Goal: Information Seeking & Learning: Stay updated

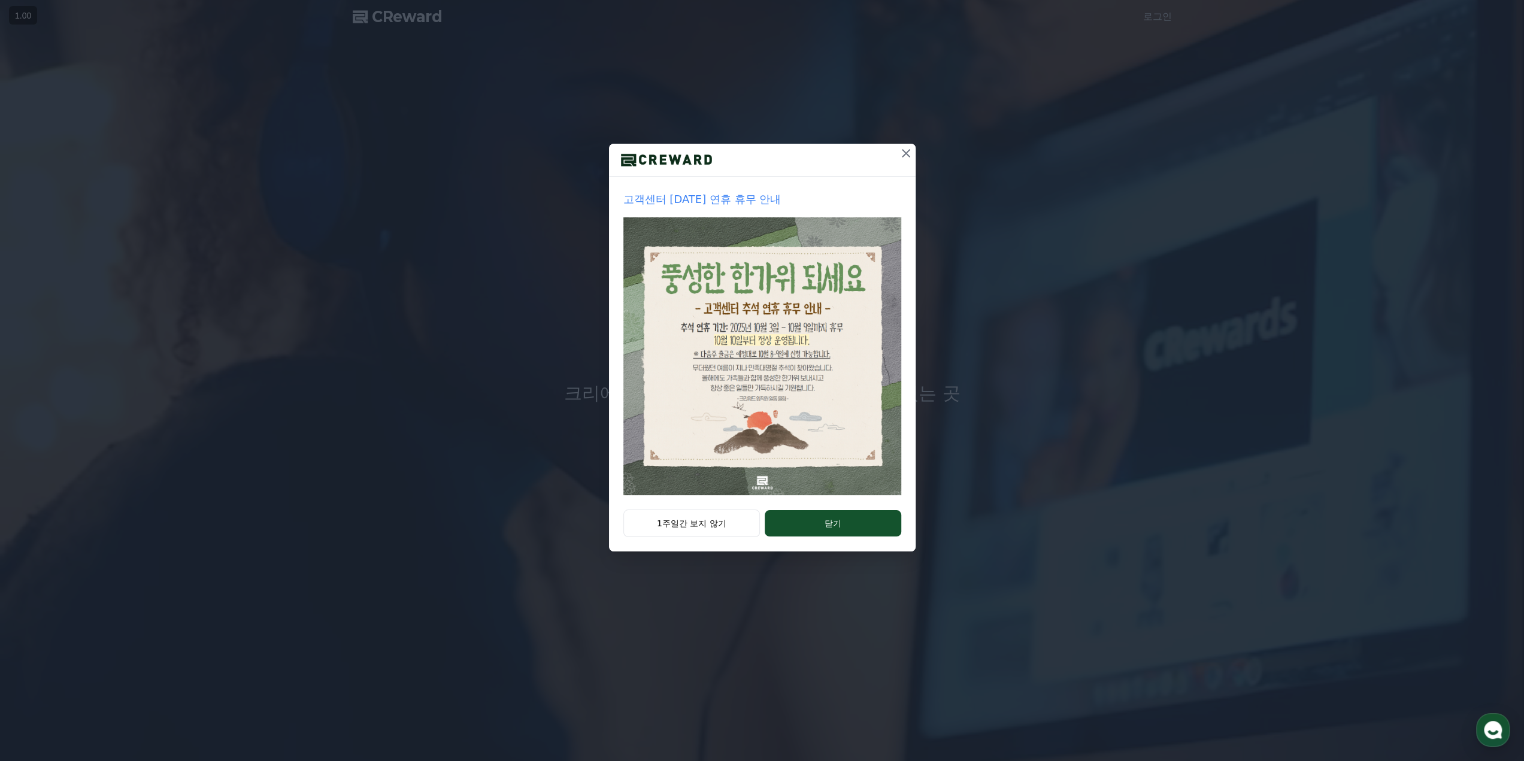
drag, startPoint x: 850, startPoint y: 519, endPoint x: 860, endPoint y: 508, distance: 14.8
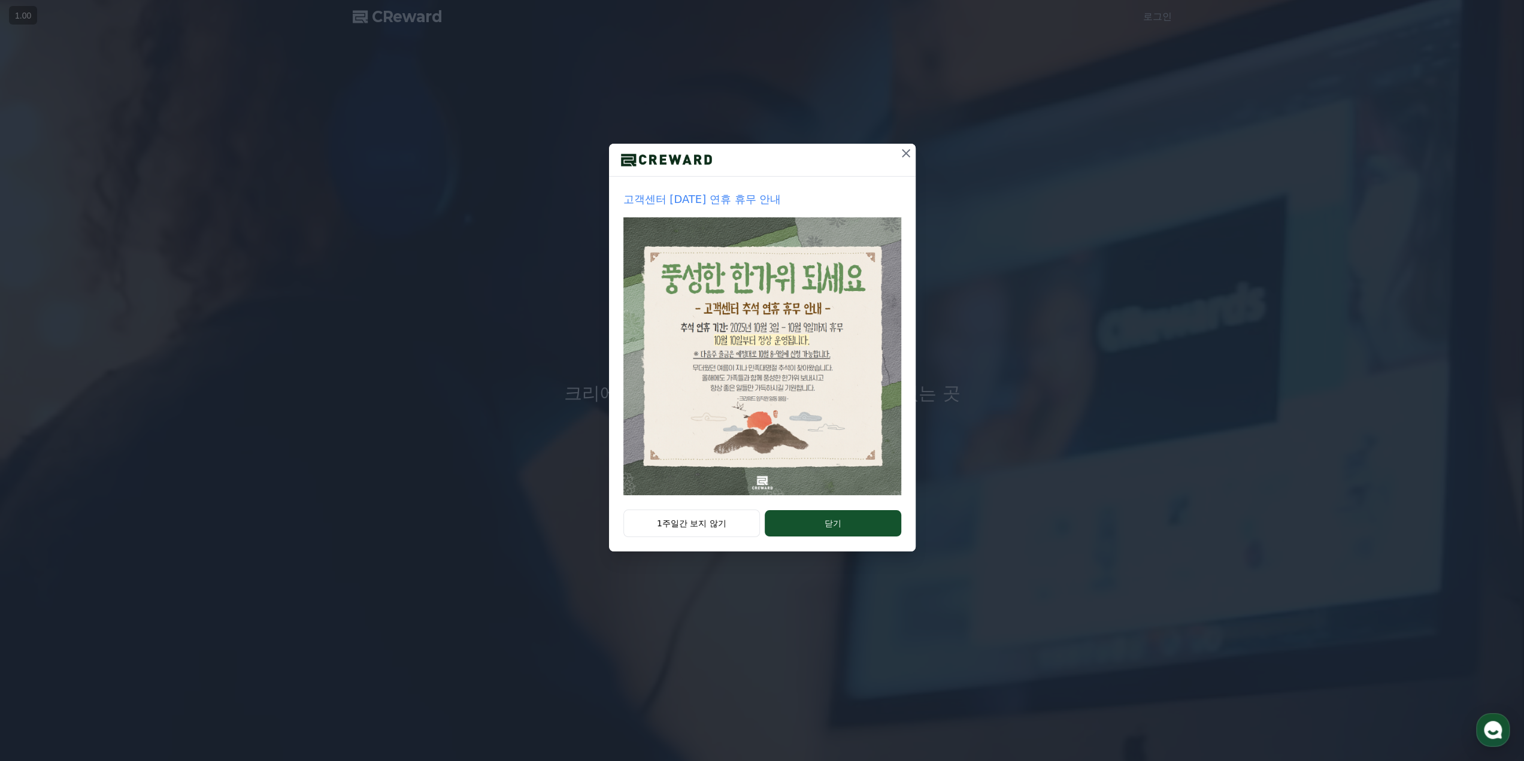
click at [850, 519] on button "닫기" at bounding box center [833, 523] width 136 height 26
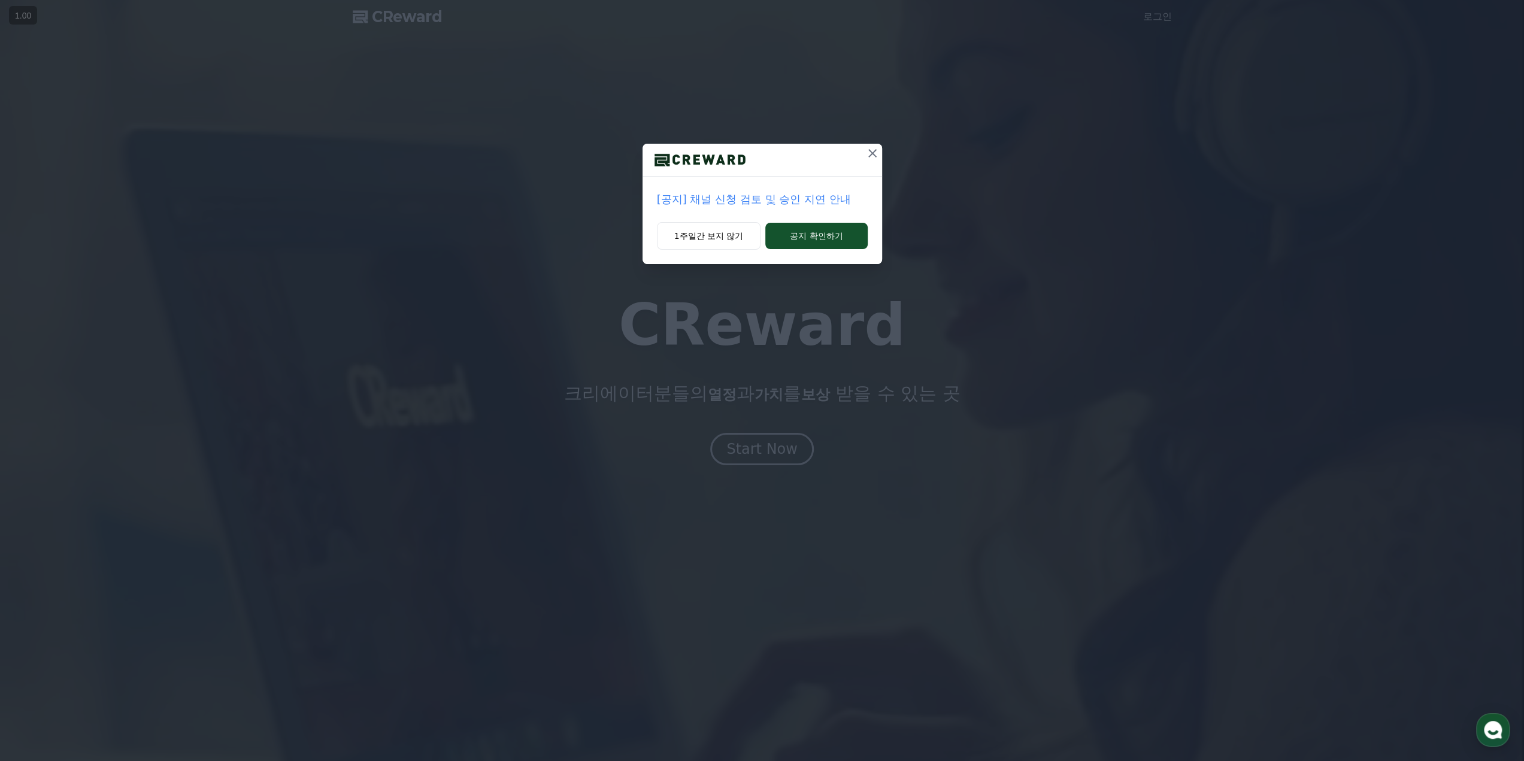
click at [874, 155] on icon at bounding box center [872, 153] width 8 height 8
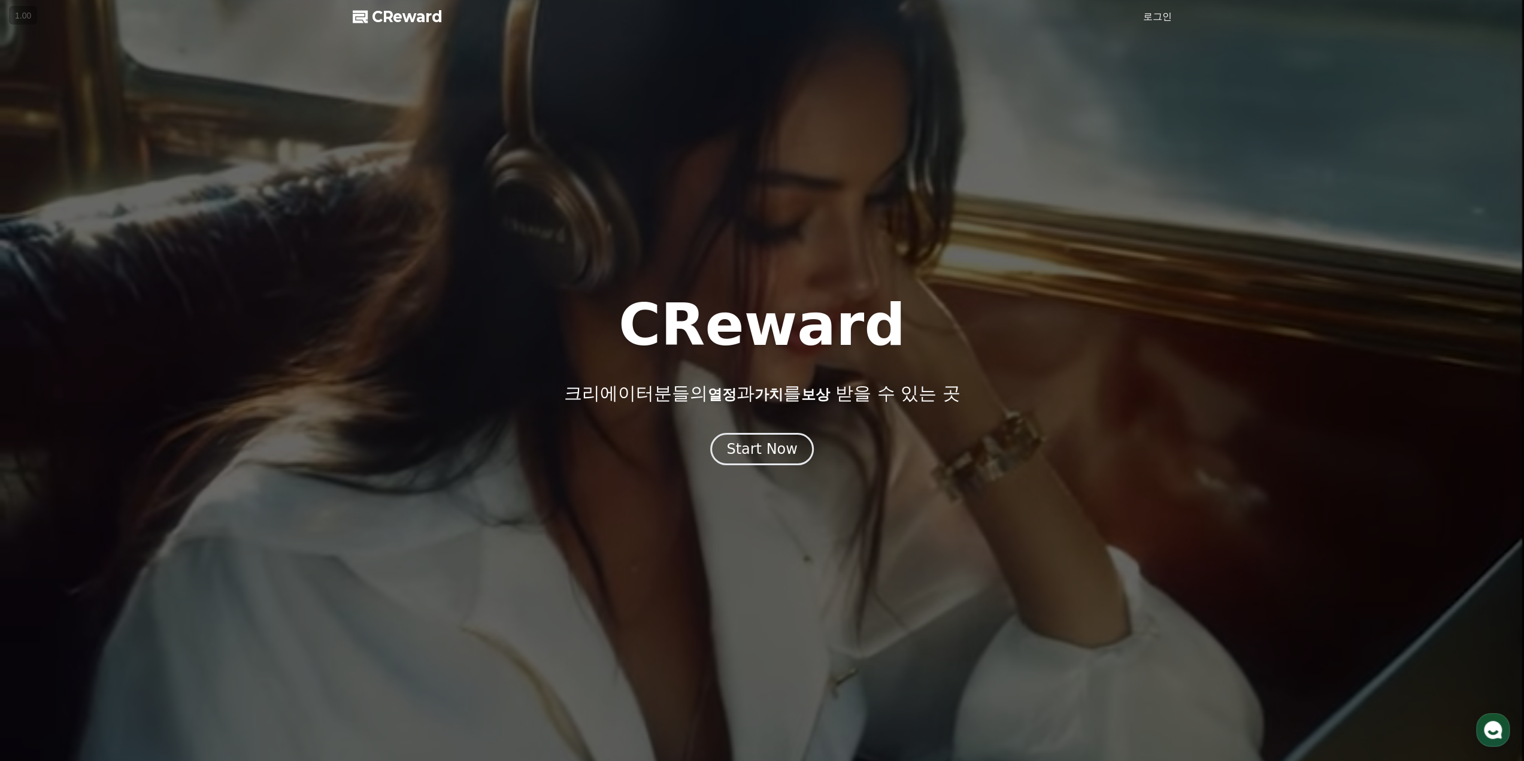
click at [775, 467] on div at bounding box center [762, 380] width 1524 height 761
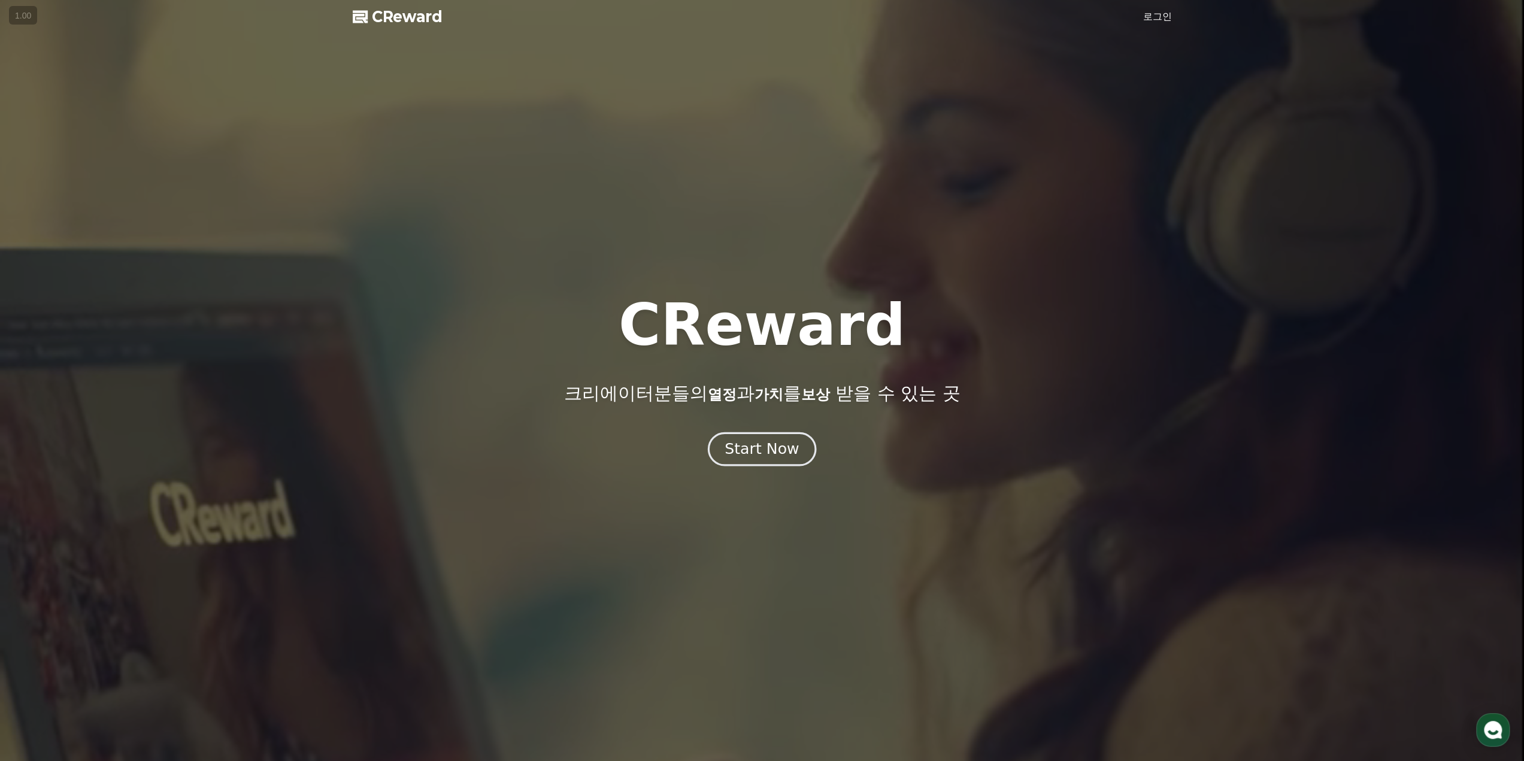
click at [784, 461] on button "Start Now" at bounding box center [762, 449] width 108 height 34
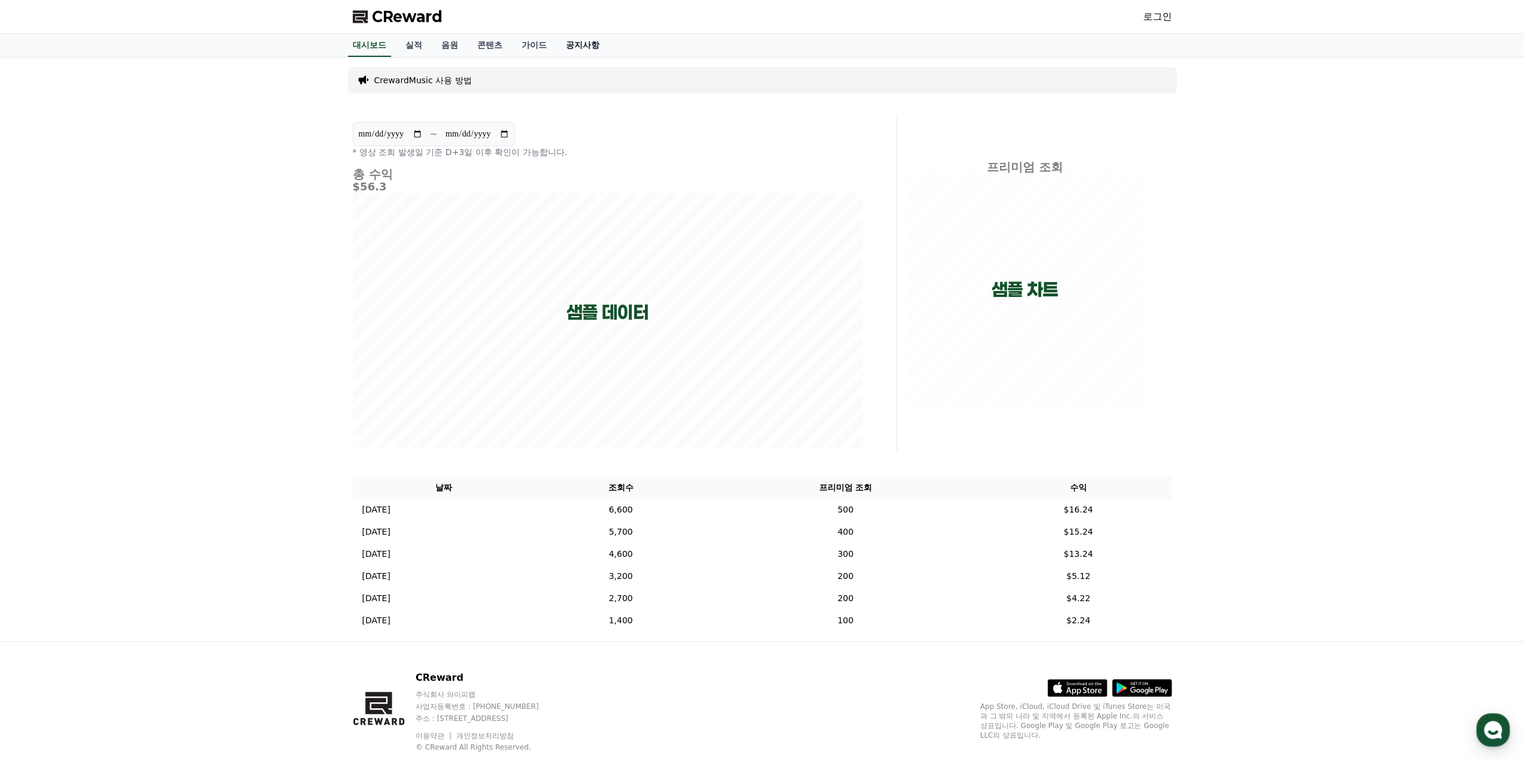
click at [593, 47] on link "공지사항" at bounding box center [582, 45] width 53 height 23
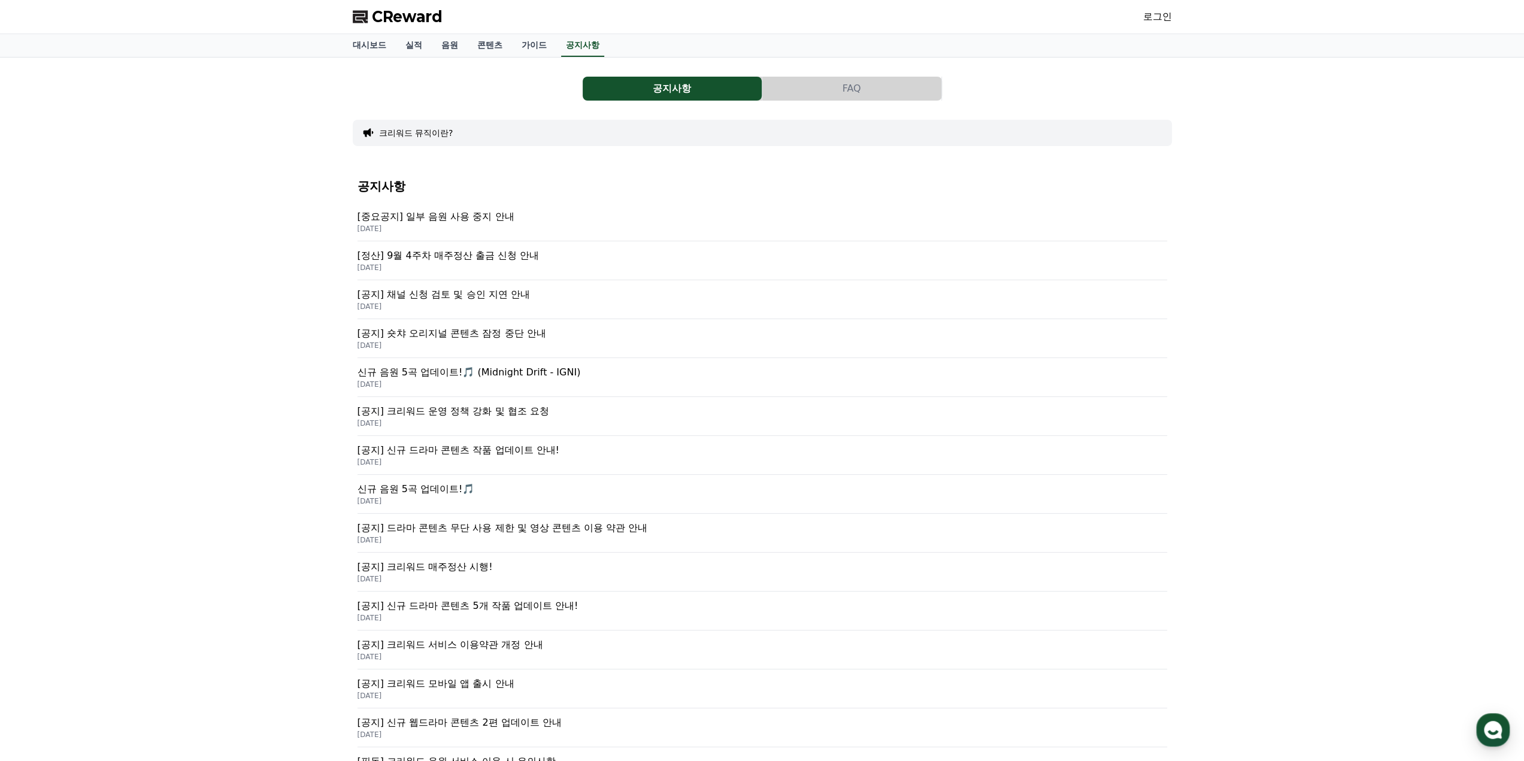
click at [460, 221] on p "[중요공지] 일부 음원 사용 중지 안내" at bounding box center [763, 217] width 810 height 14
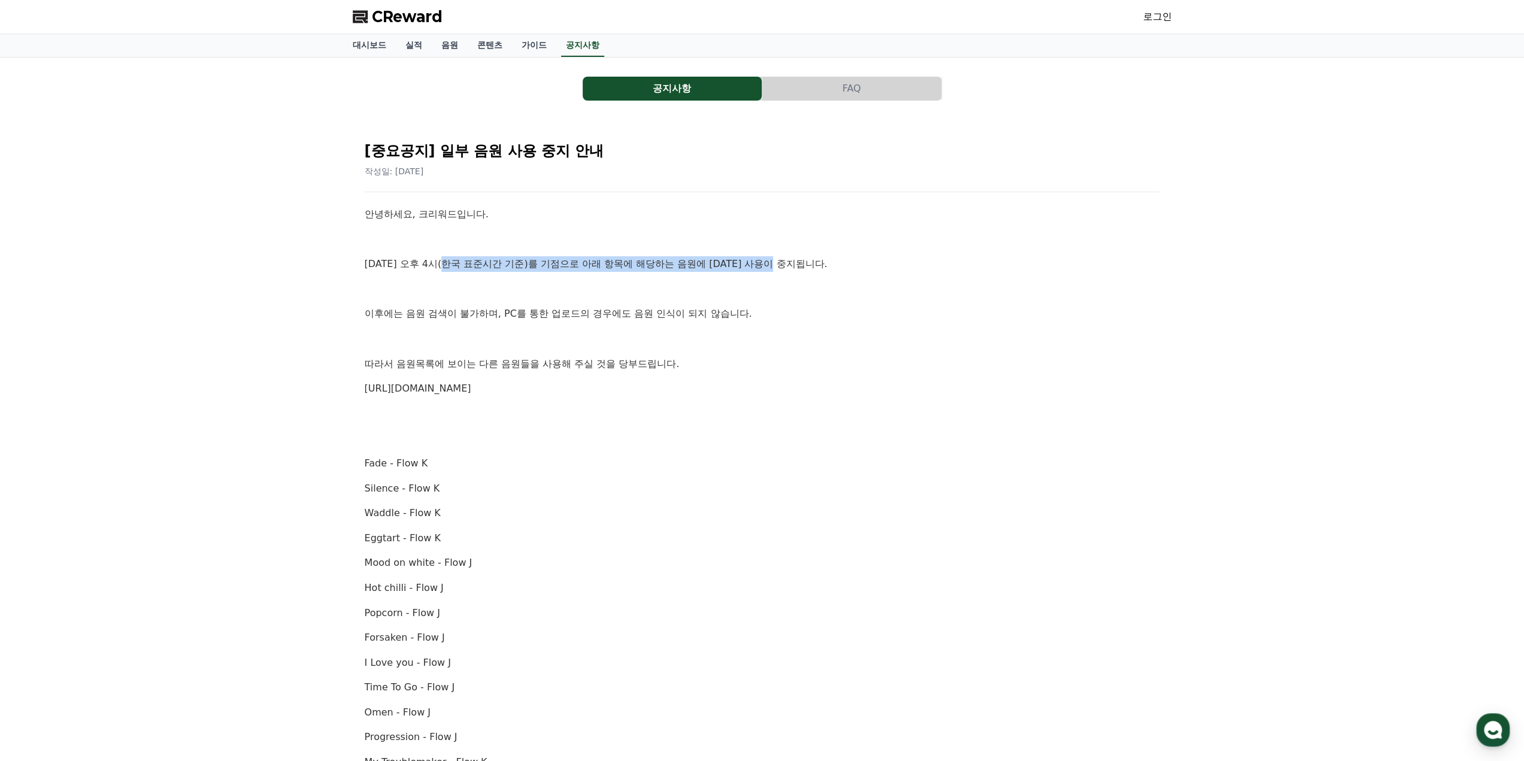
drag, startPoint x: 447, startPoint y: 265, endPoint x: 796, endPoint y: 263, distance: 348.5
click at [806, 265] on p "[DATE] 오후 4시(한국 표준시간 기준)를 기점으로 아래 항목에 해당하는 음원에 [DATE] 사용이 중지됩니다." at bounding box center [762, 264] width 795 height 16
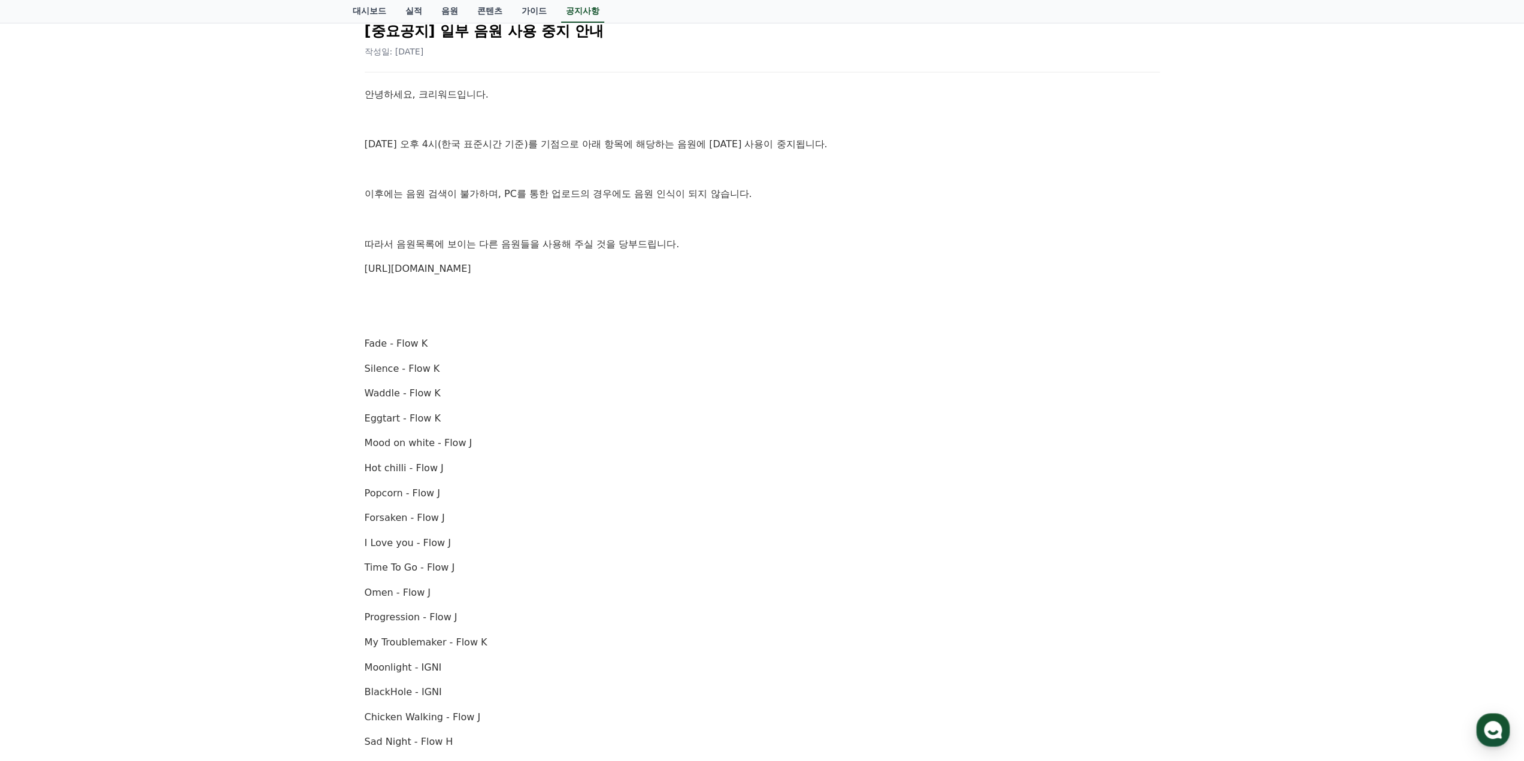
click at [556, 275] on p "[URL][DOMAIN_NAME]" at bounding box center [762, 269] width 795 height 16
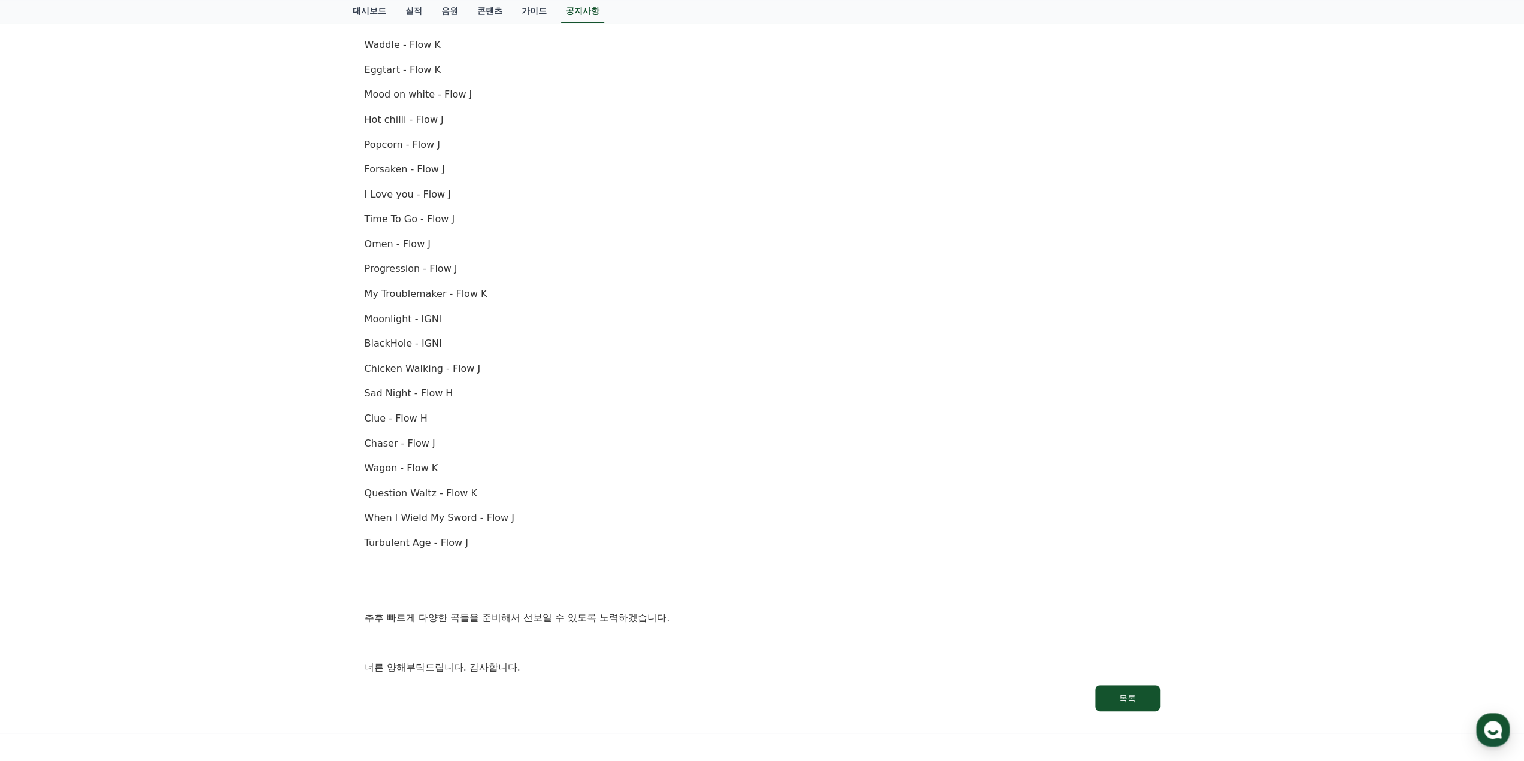
scroll to position [349, 0]
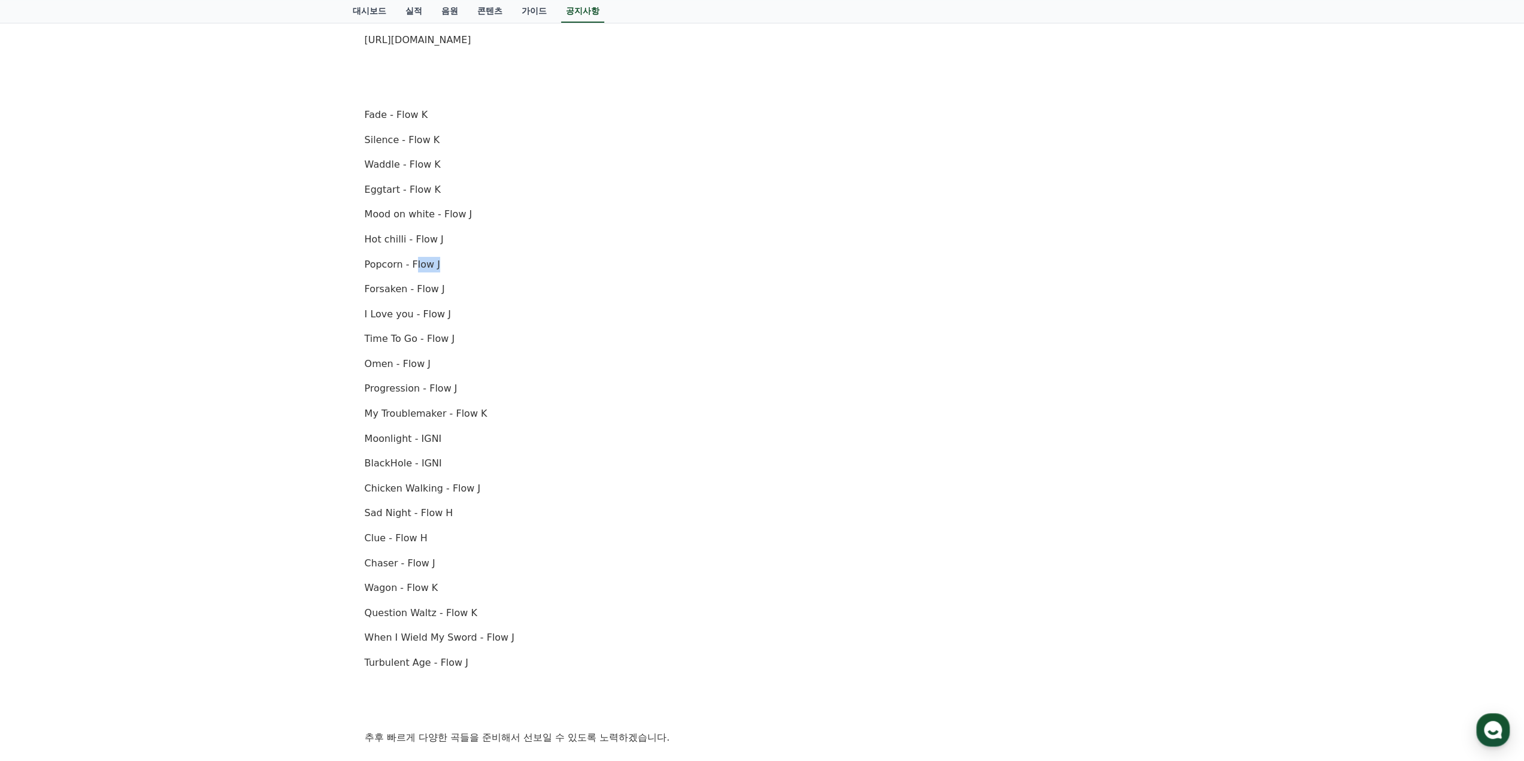
drag, startPoint x: 415, startPoint y: 265, endPoint x: 451, endPoint y: 265, distance: 35.9
click at [446, 265] on p "Popcorn - Flow J" at bounding box center [762, 265] width 795 height 16
click at [455, 264] on p "Popcorn - Flow J" at bounding box center [762, 265] width 795 height 16
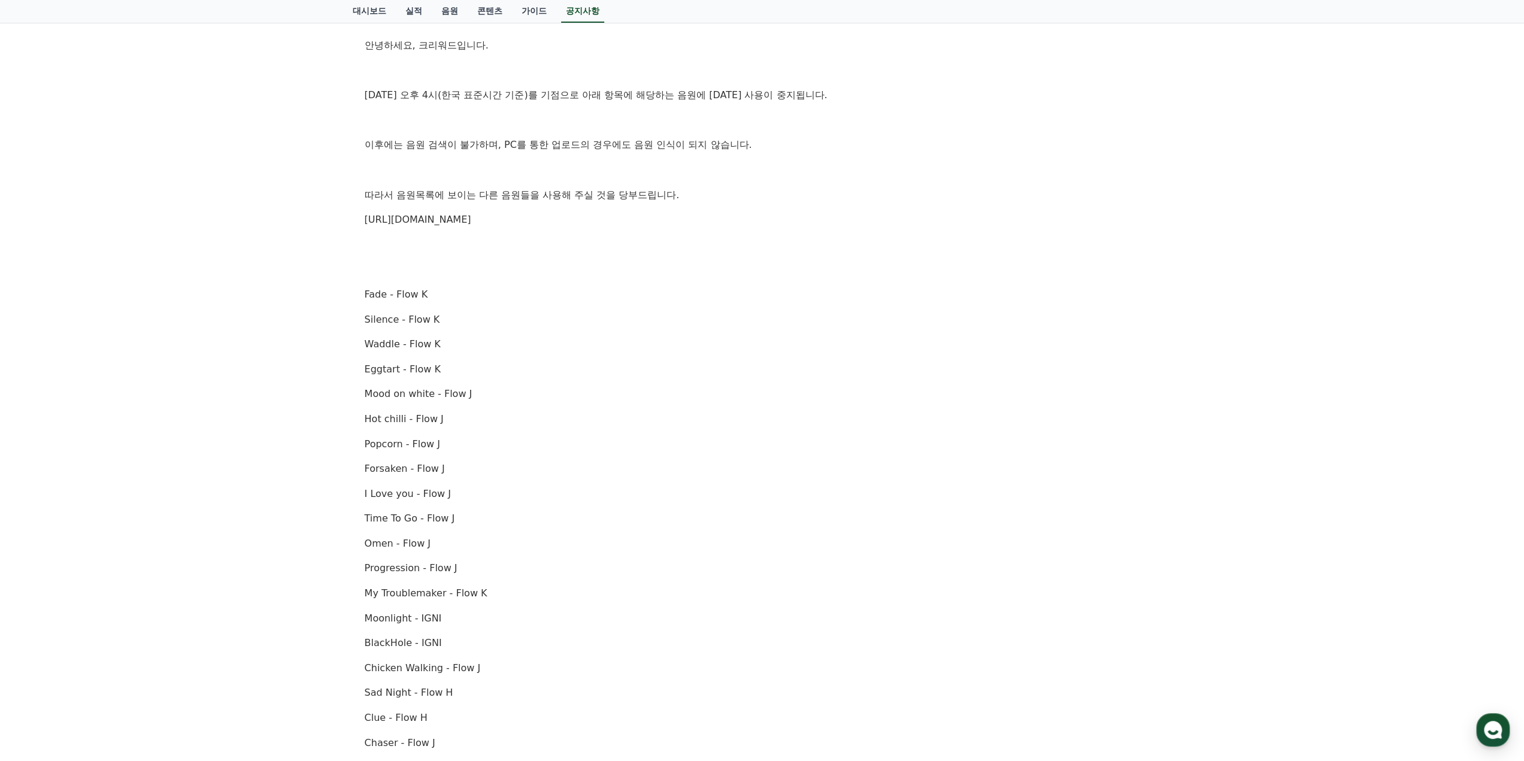
scroll to position [0, 0]
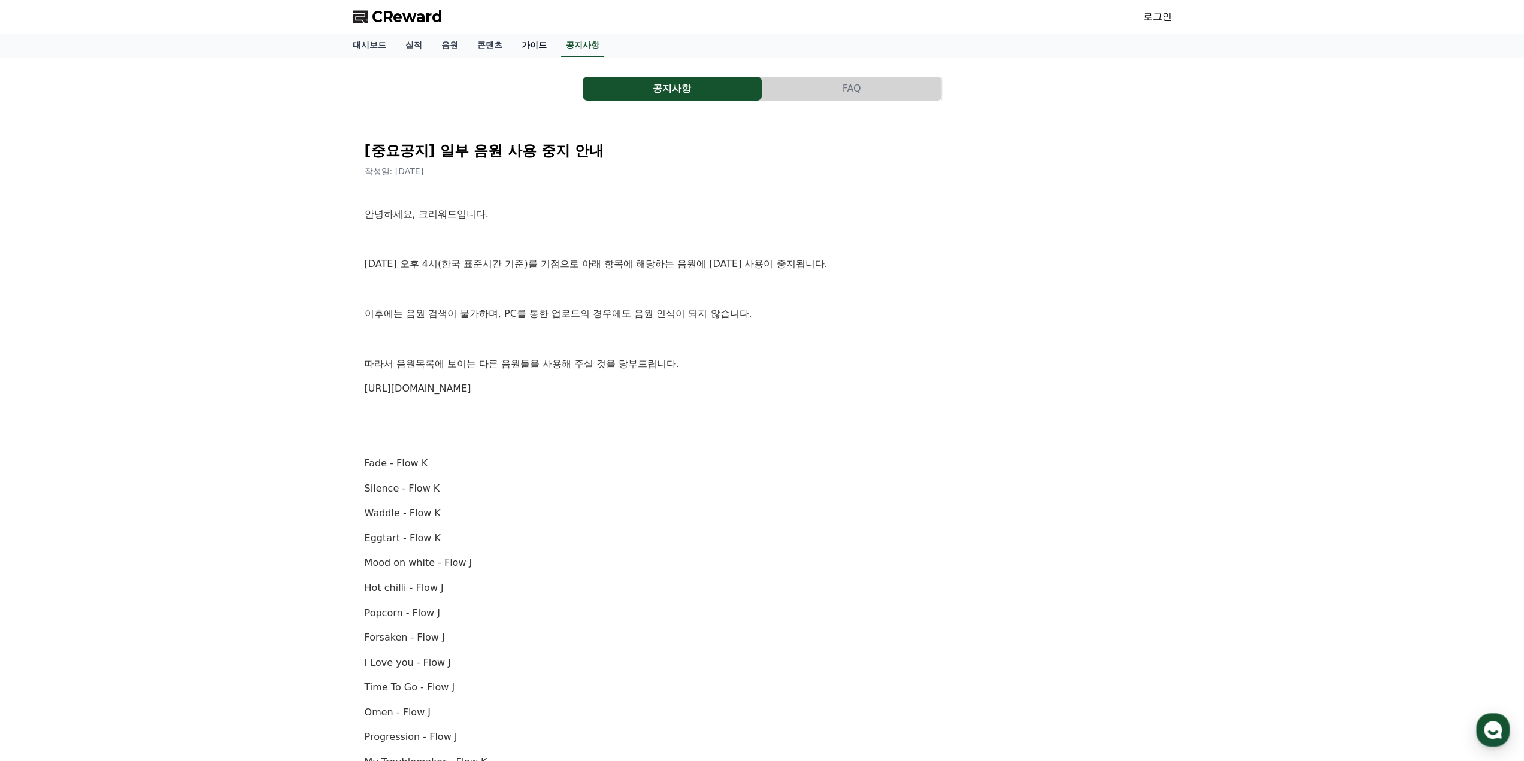
click at [534, 49] on link "가이드" at bounding box center [534, 45] width 44 height 23
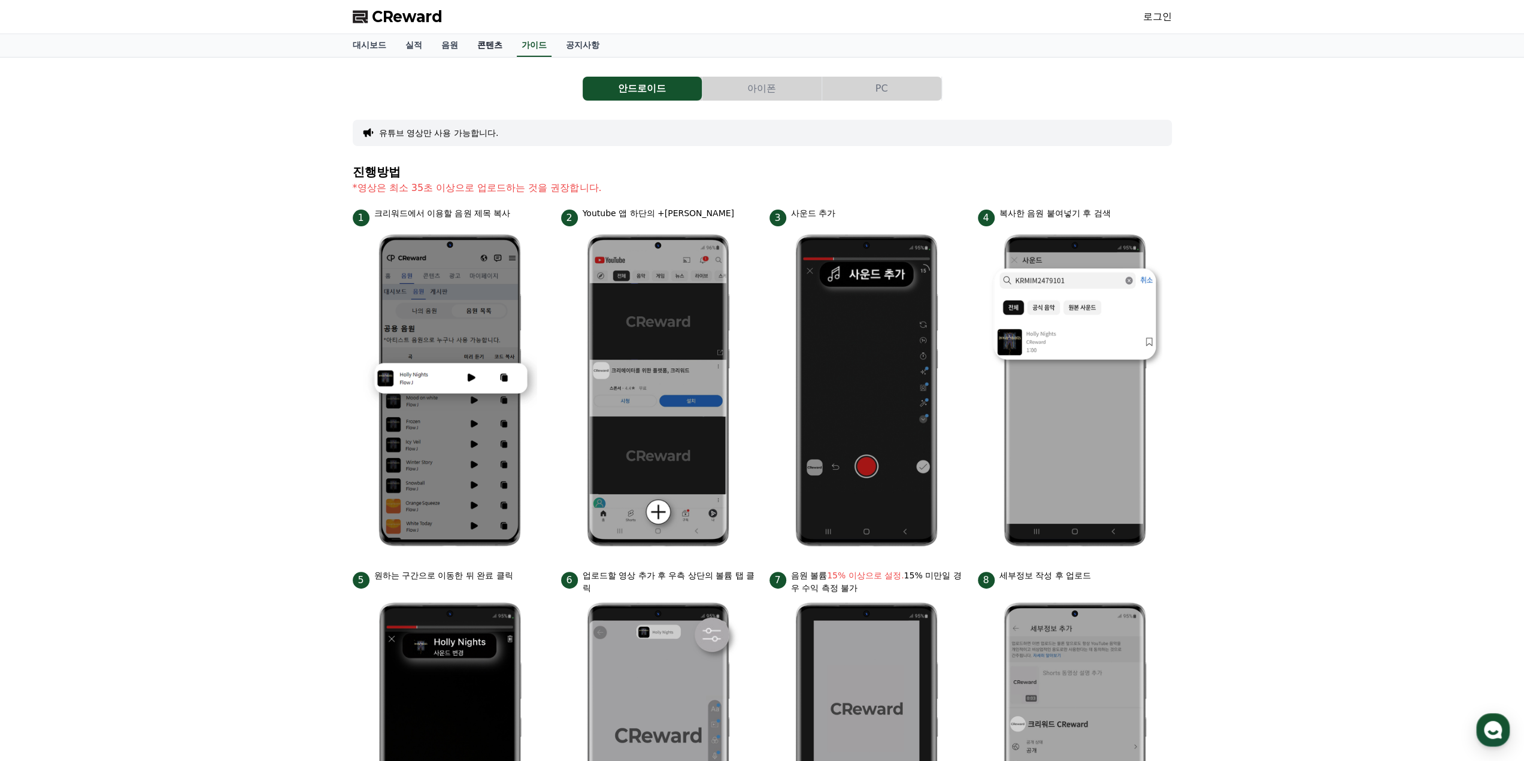
click at [499, 49] on link "콘텐츠" at bounding box center [490, 45] width 44 height 23
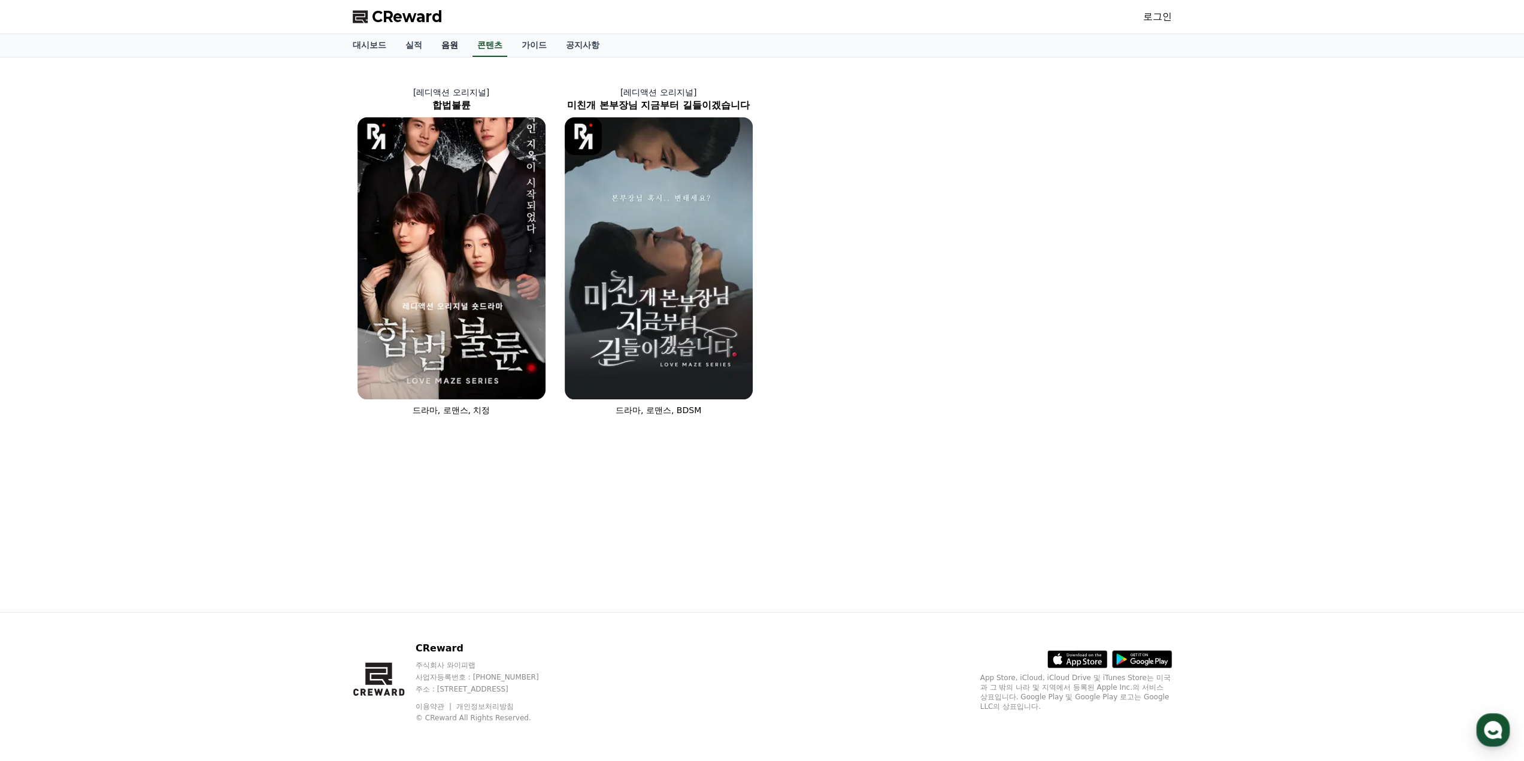
click at [441, 43] on link "음원" at bounding box center [450, 45] width 36 height 23
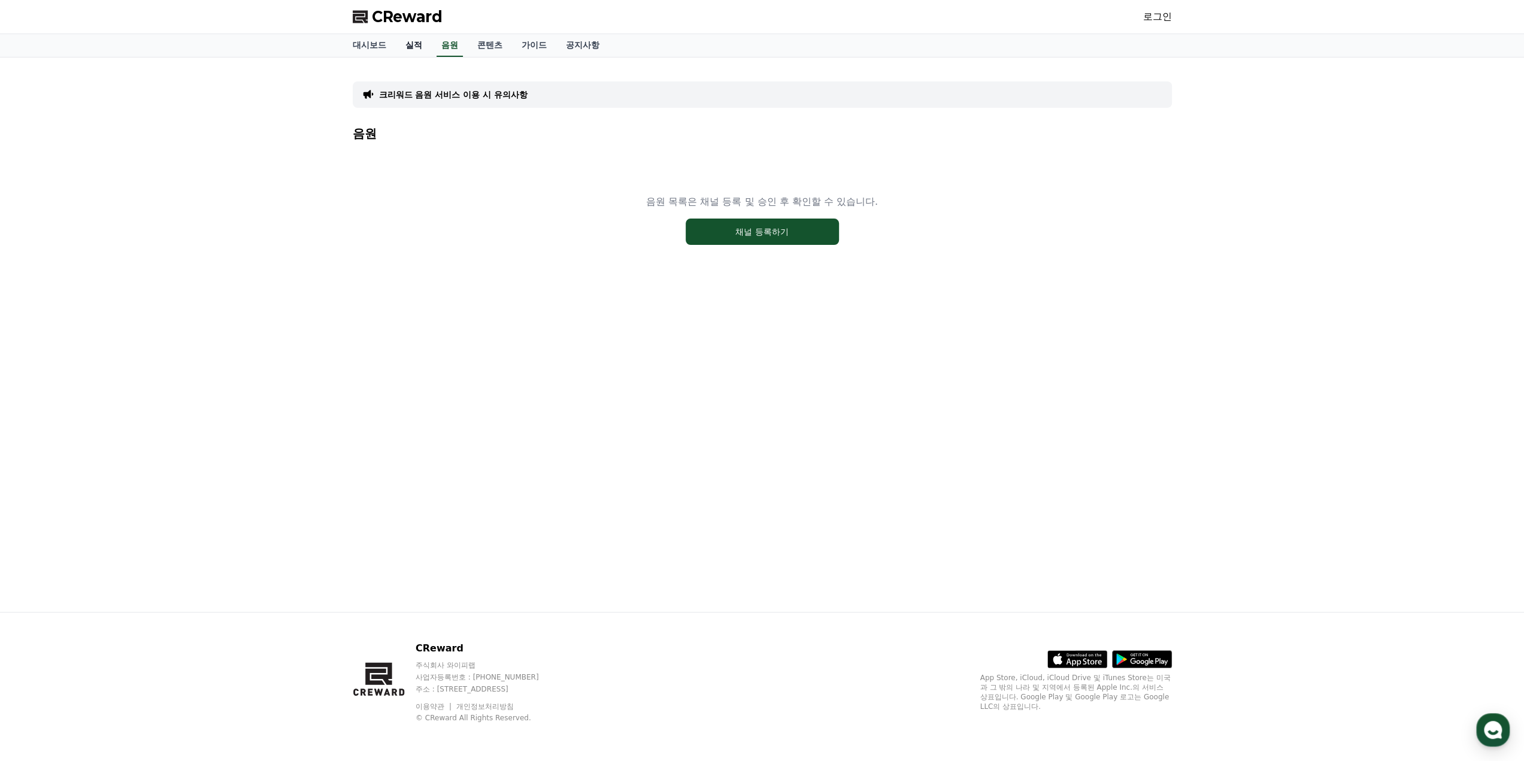
click at [401, 43] on link "실적" at bounding box center [414, 45] width 36 height 23
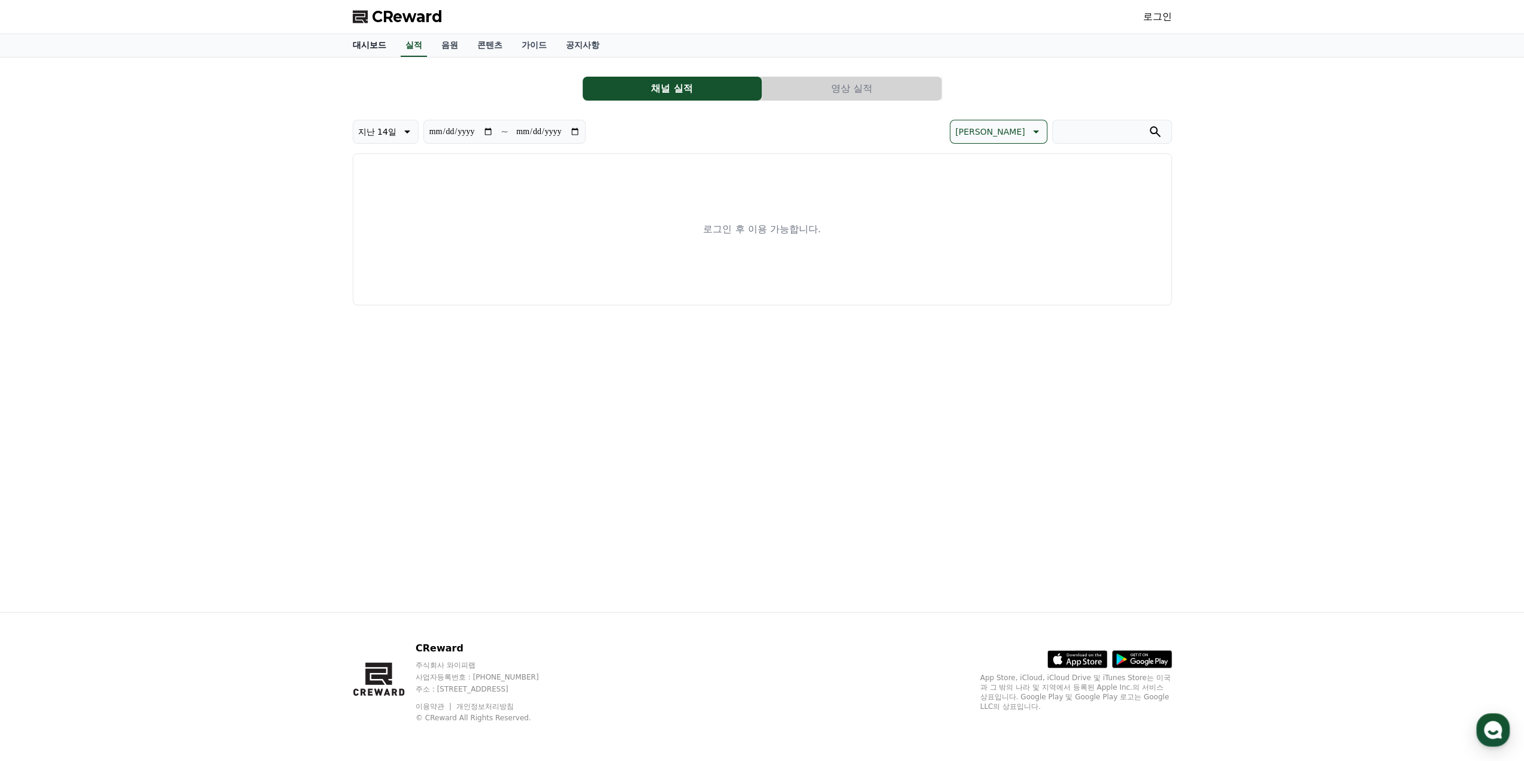
click at [369, 43] on link "대시보드" at bounding box center [369, 45] width 53 height 23
